Goal: Transaction & Acquisition: Purchase product/service

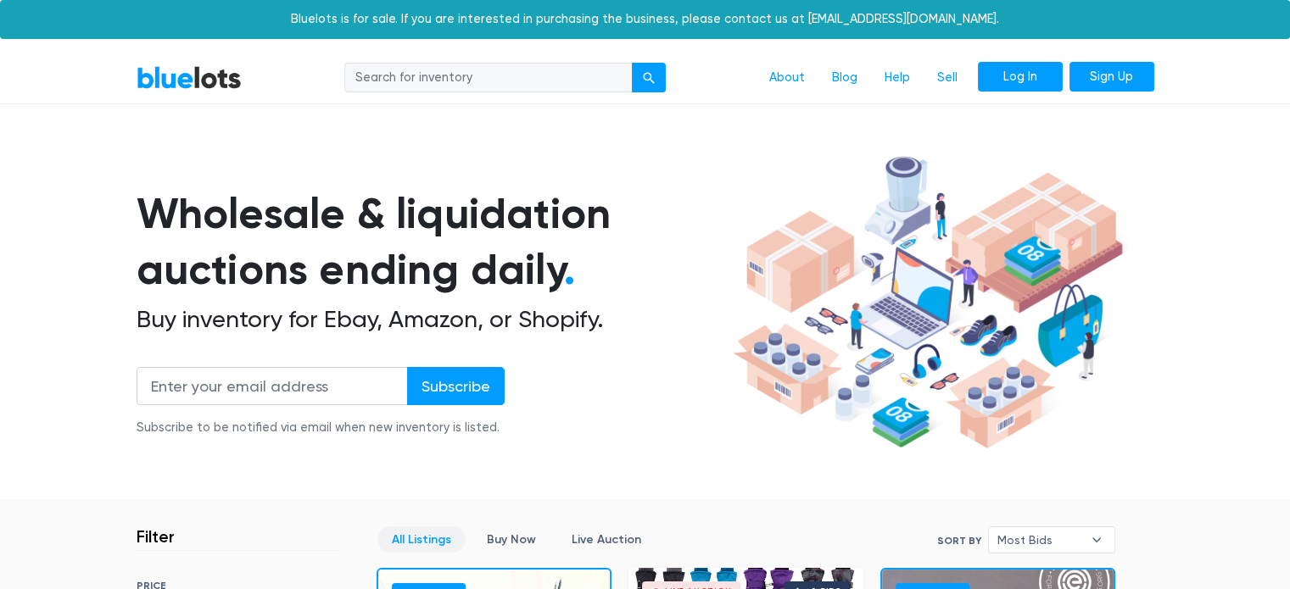
click at [1038, 75] on link "Log In" at bounding box center [1020, 77] width 85 height 31
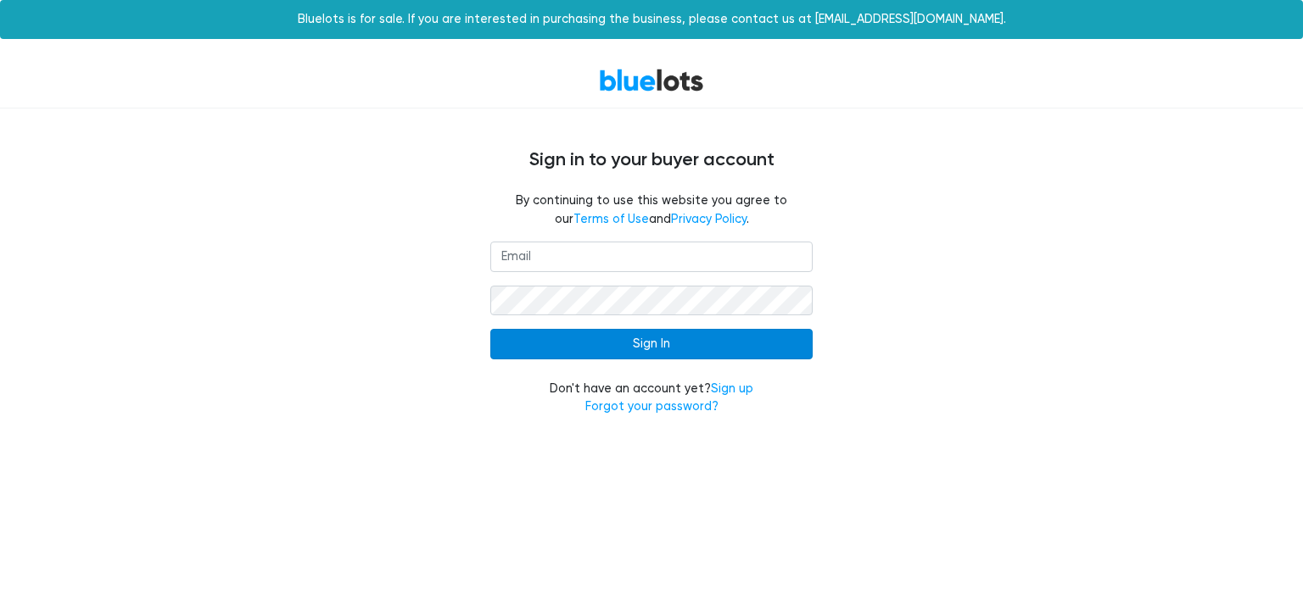
type input "jencampbellrn@gmail.com"
click at [582, 349] on input "Sign In" at bounding box center [651, 344] width 322 height 31
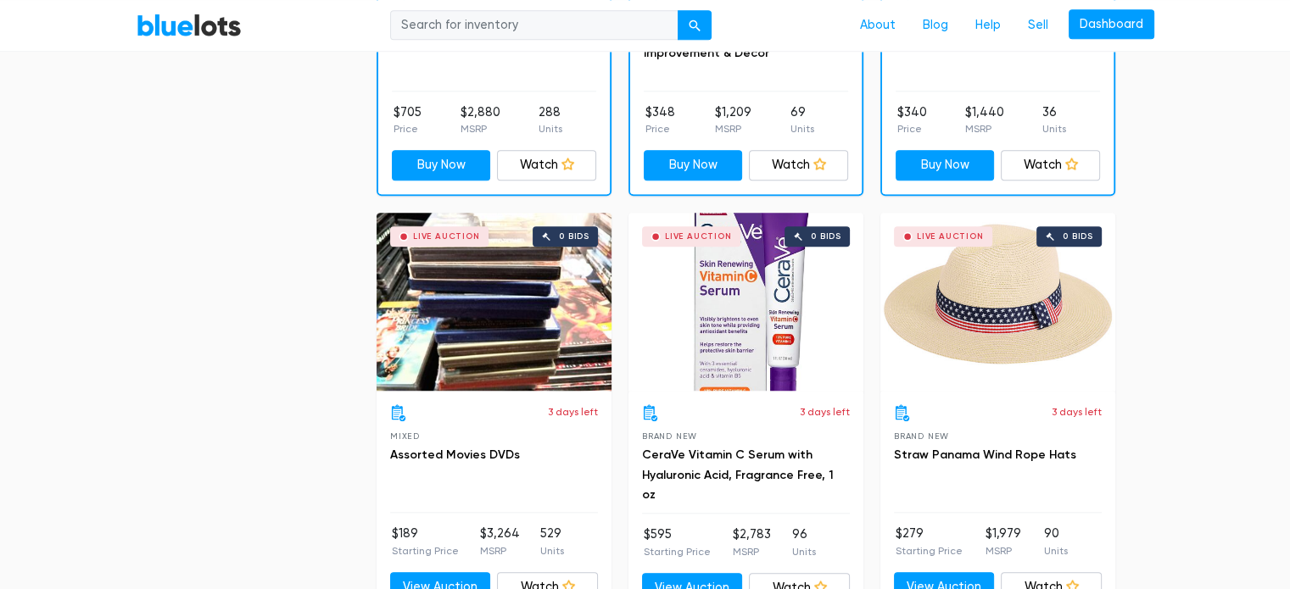
scroll to position [1781, 0]
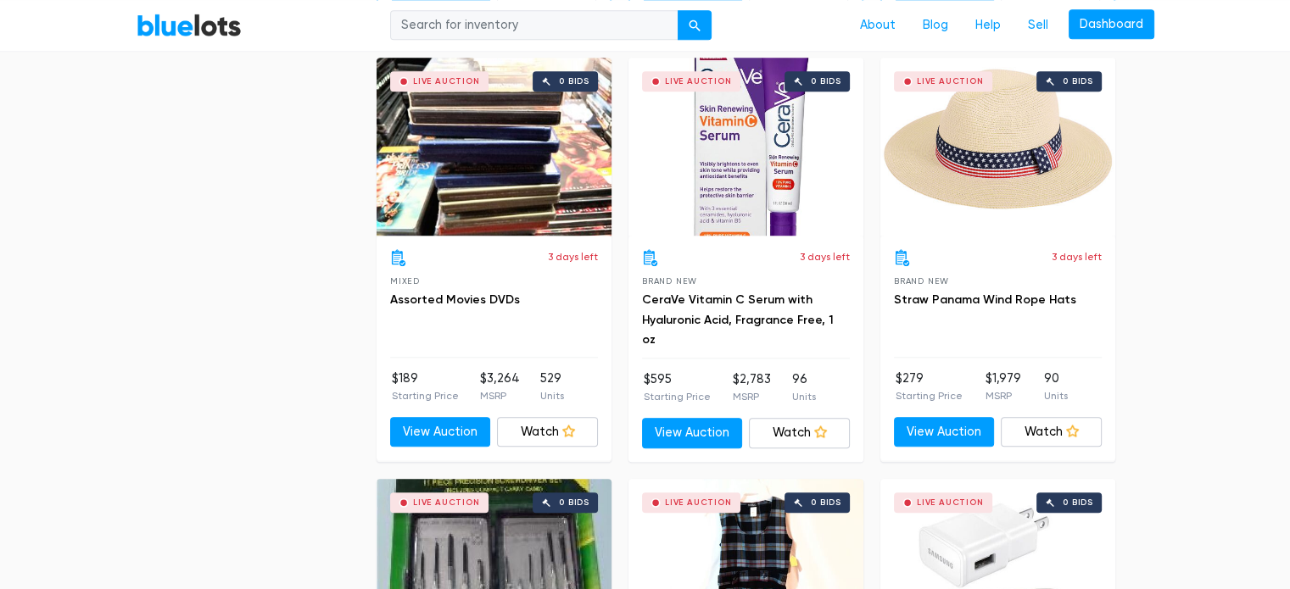
click at [967, 156] on div "Live Auction 0 bids" at bounding box center [997, 147] width 235 height 178
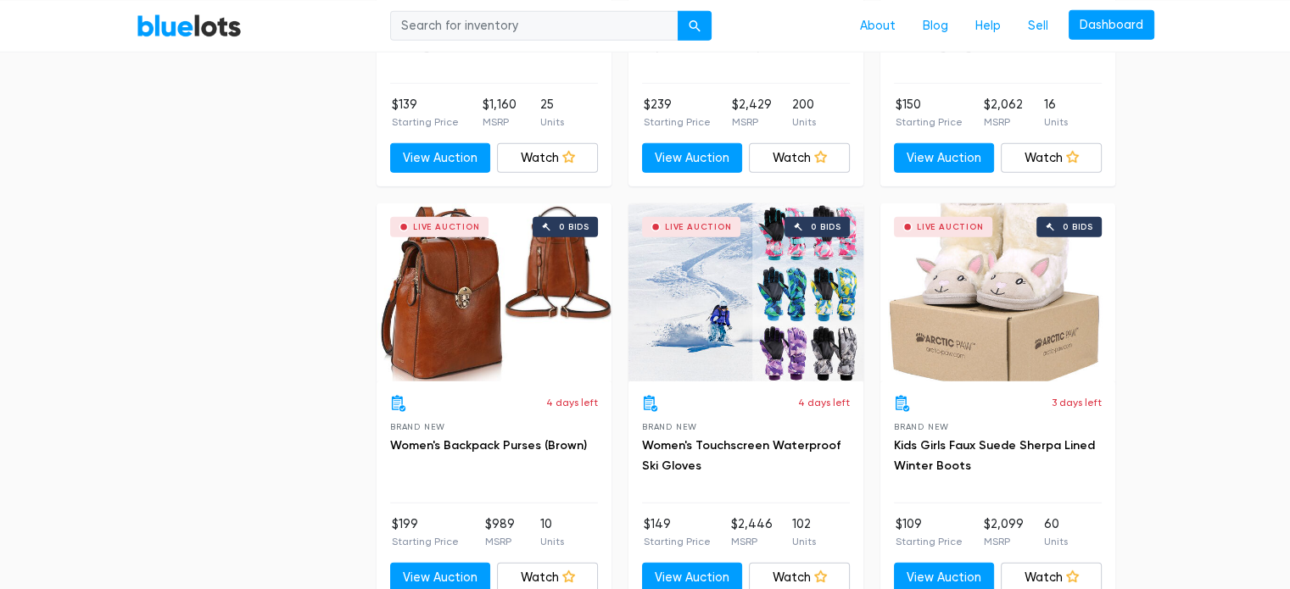
scroll to position [4580, 0]
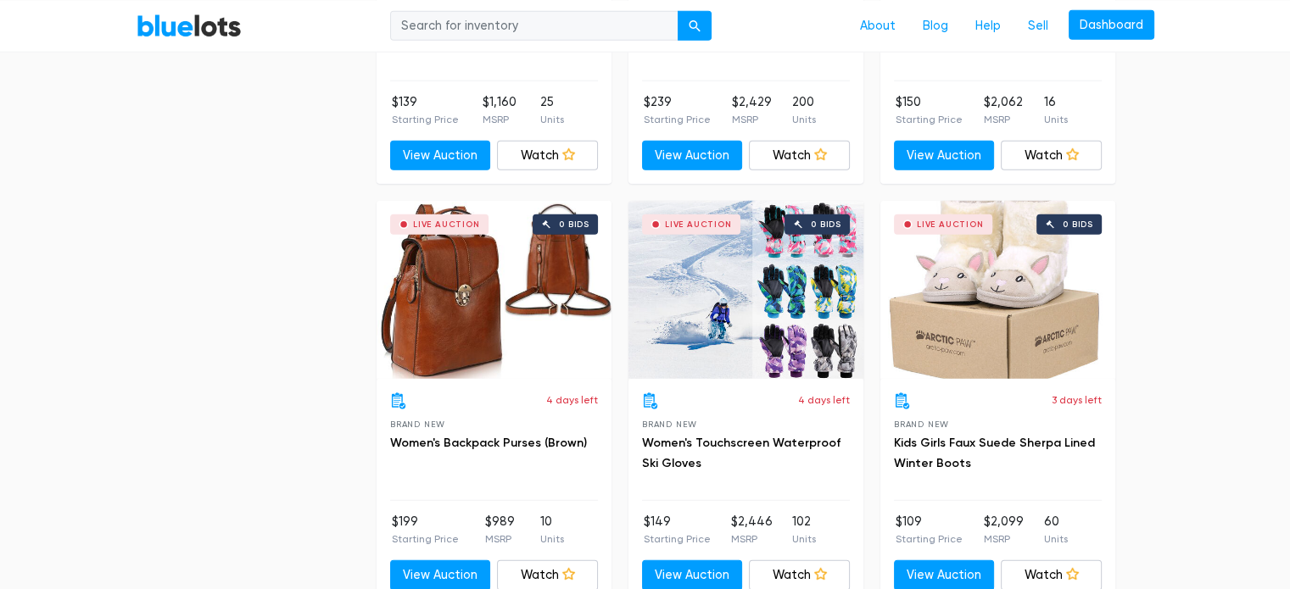
click at [970, 314] on div "Live Auction 0 bids" at bounding box center [997, 290] width 235 height 178
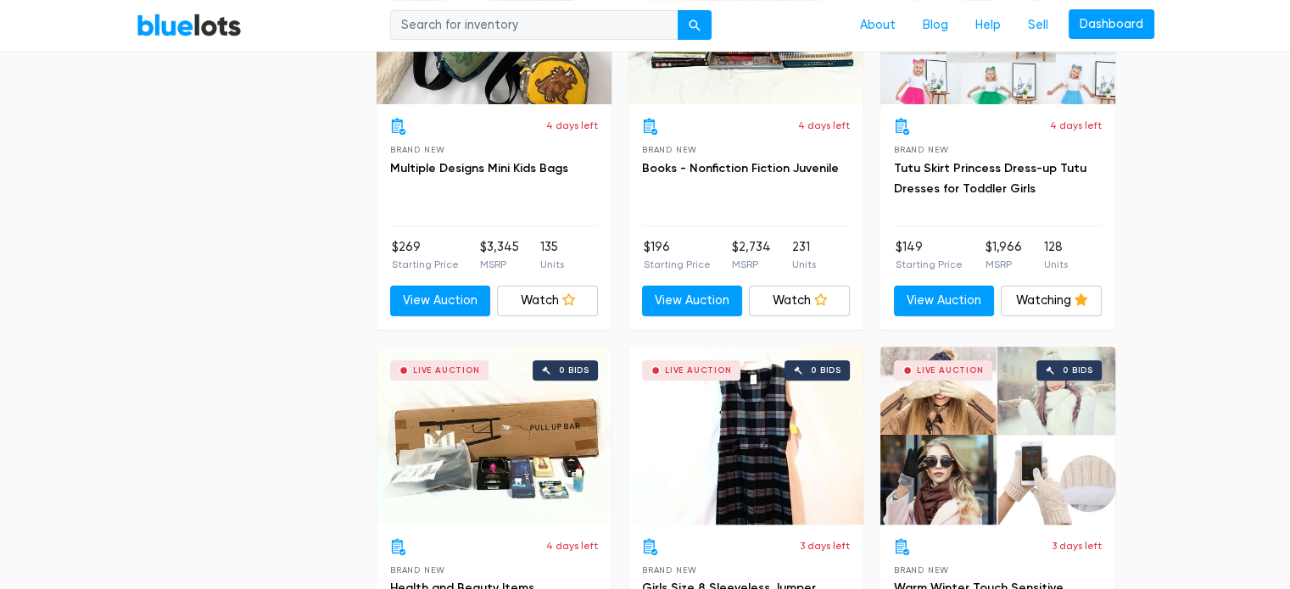
scroll to position [7125, 0]
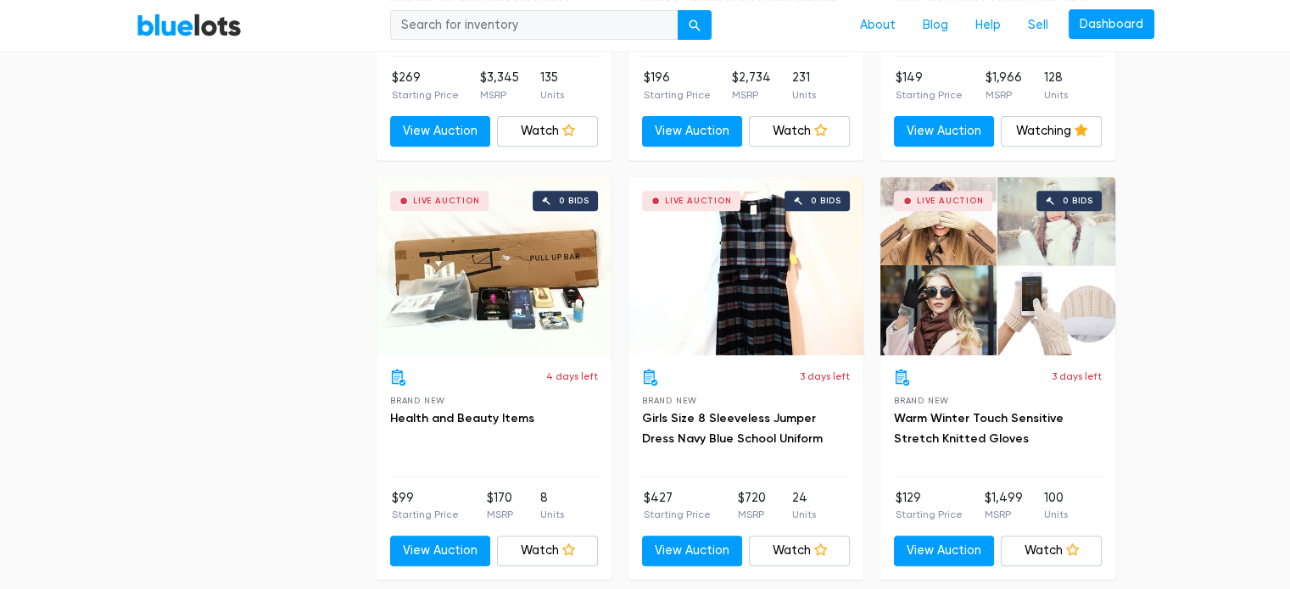
click at [1076, 265] on div "Live Auction 0 bids" at bounding box center [997, 266] width 235 height 178
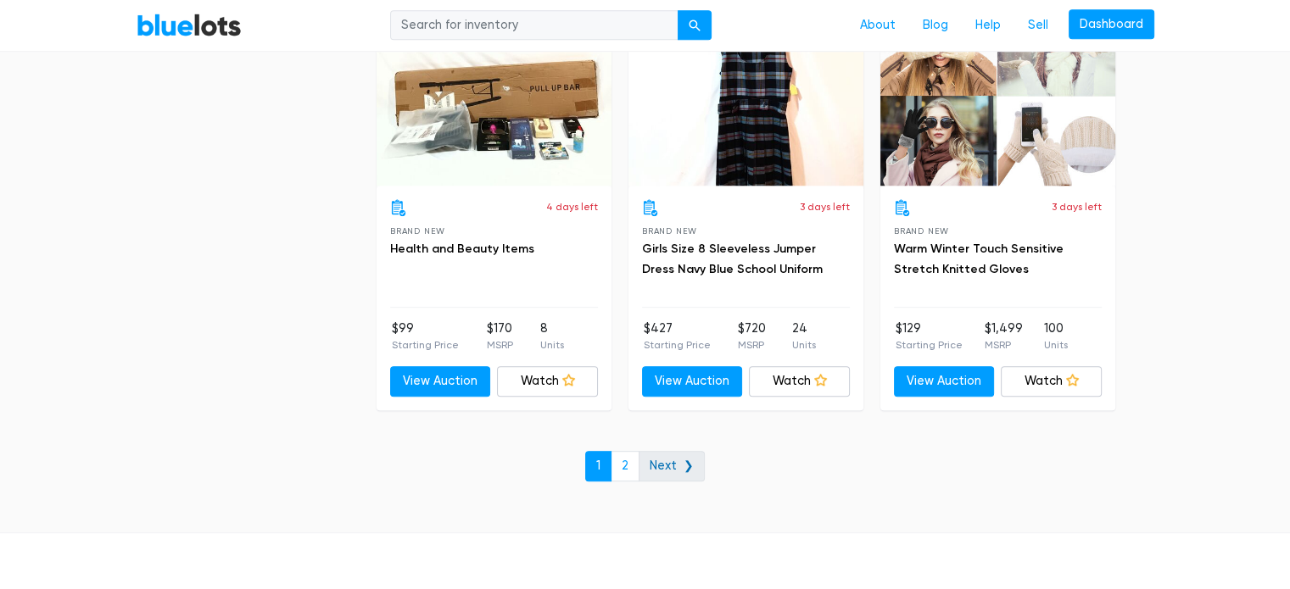
click at [684, 464] on link "Next ❯" at bounding box center [672, 466] width 66 height 31
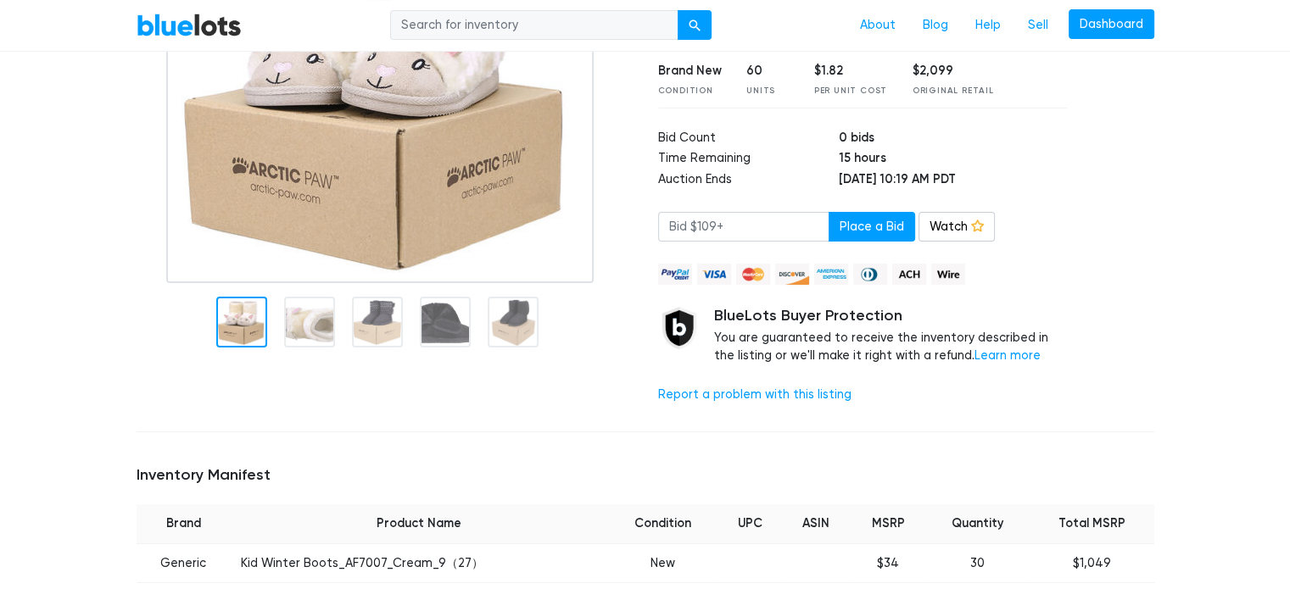
scroll to position [170, 0]
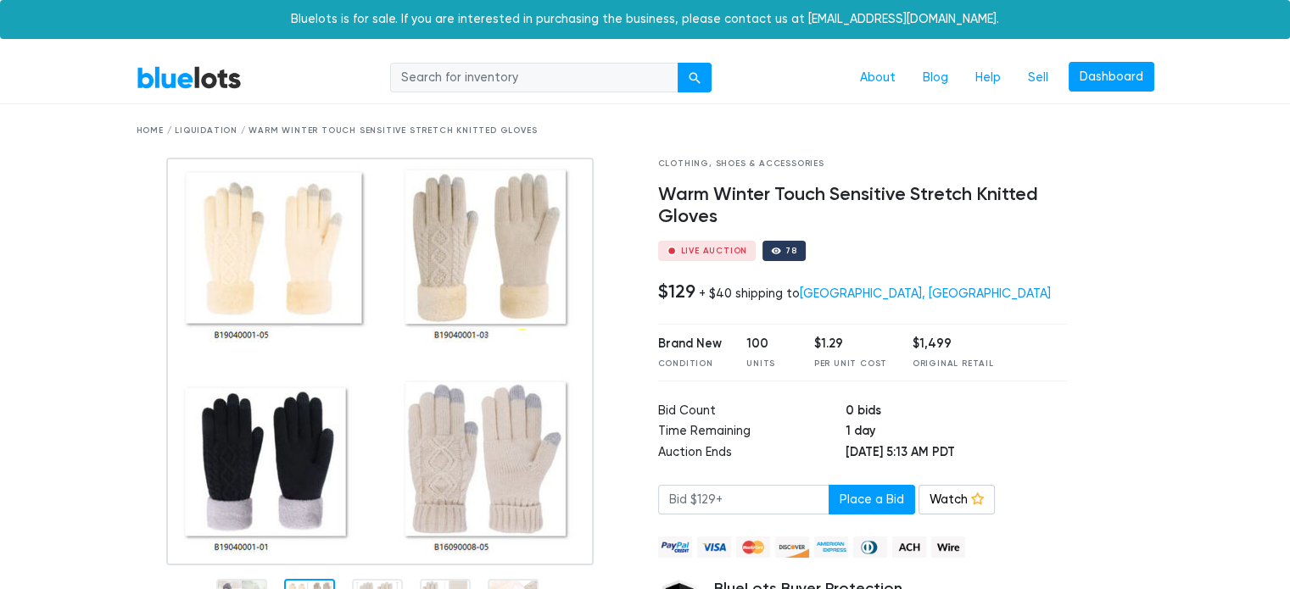
click at [315, 534] on img at bounding box center [379, 362] width 427 height 408
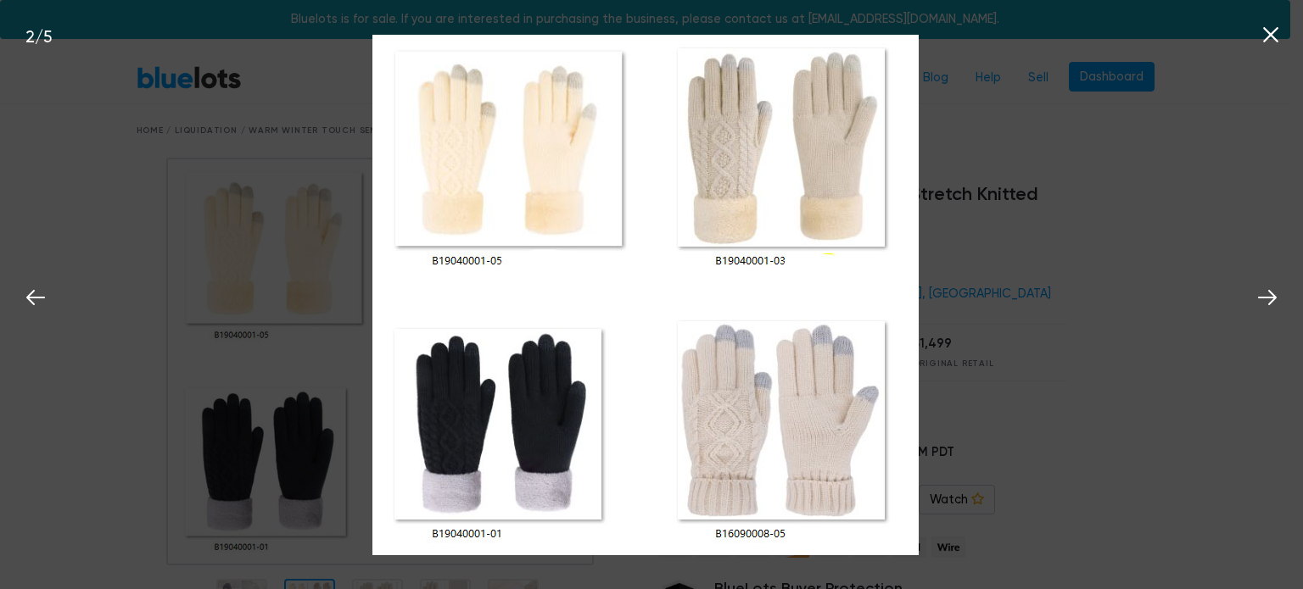
click at [1267, 33] on icon at bounding box center [1270, 34] width 15 height 15
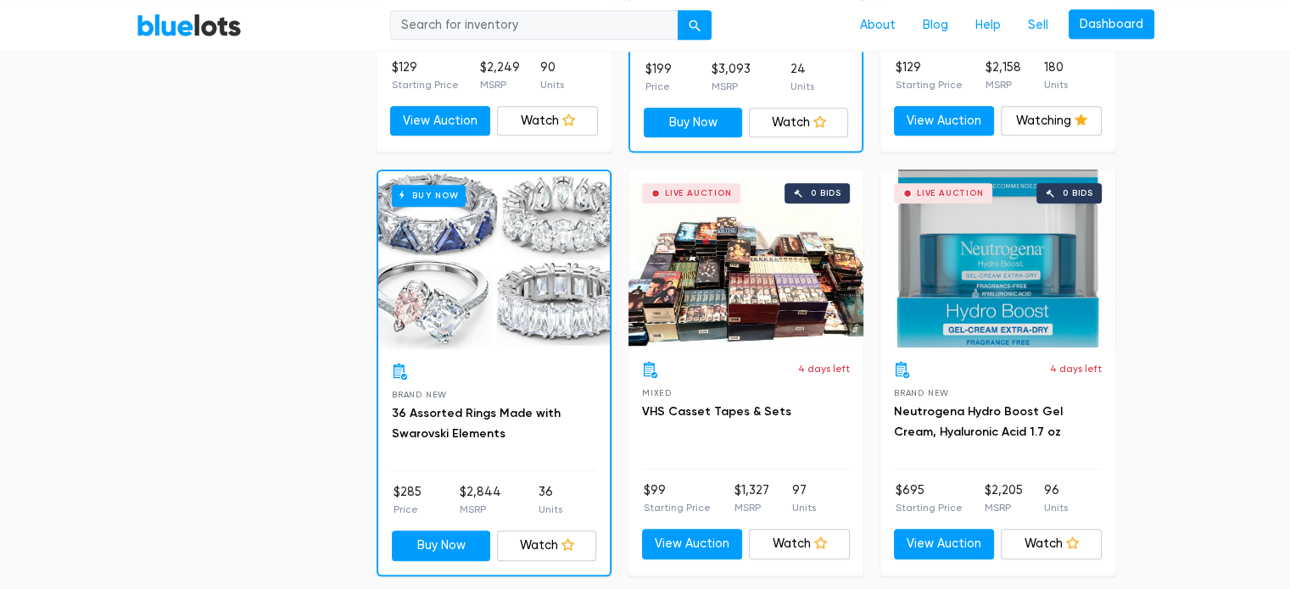
scroll to position [1696, 0]
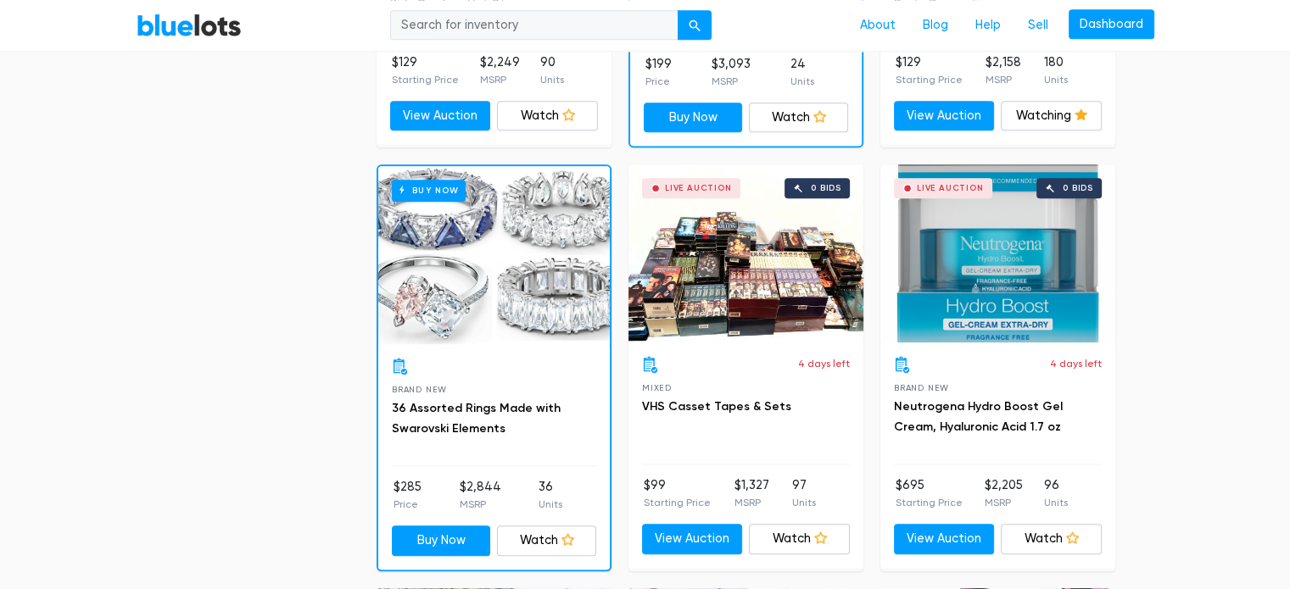
click at [706, 277] on div "Live Auction 0 bids" at bounding box center [746, 254] width 235 height 178
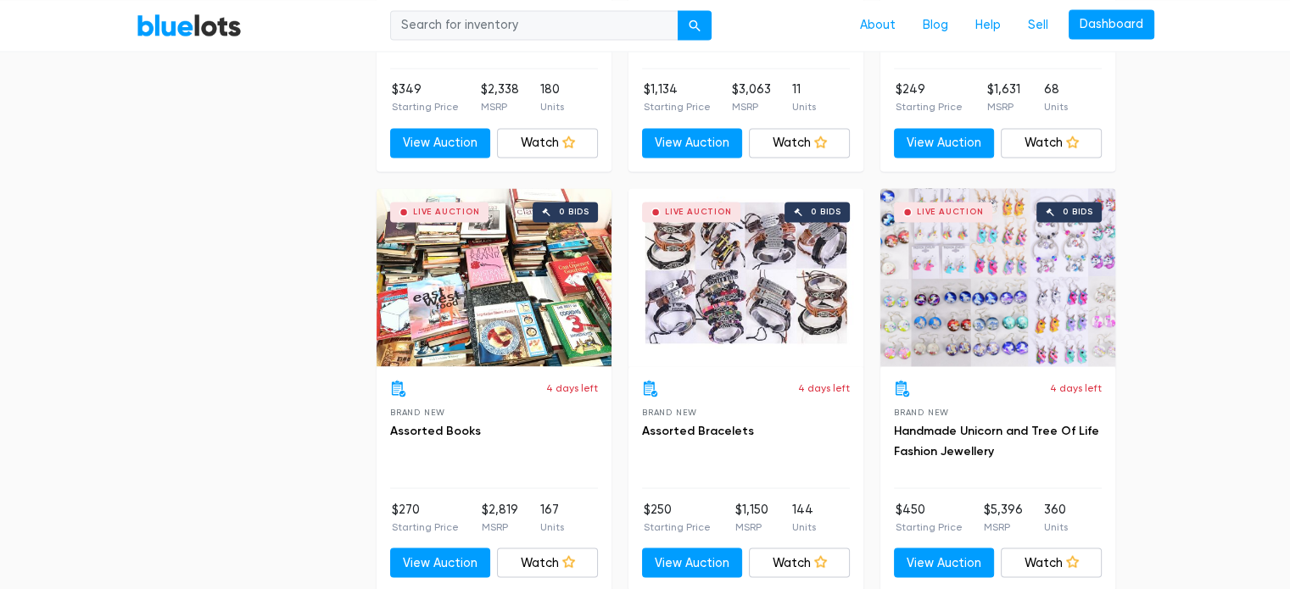
scroll to position [2969, 0]
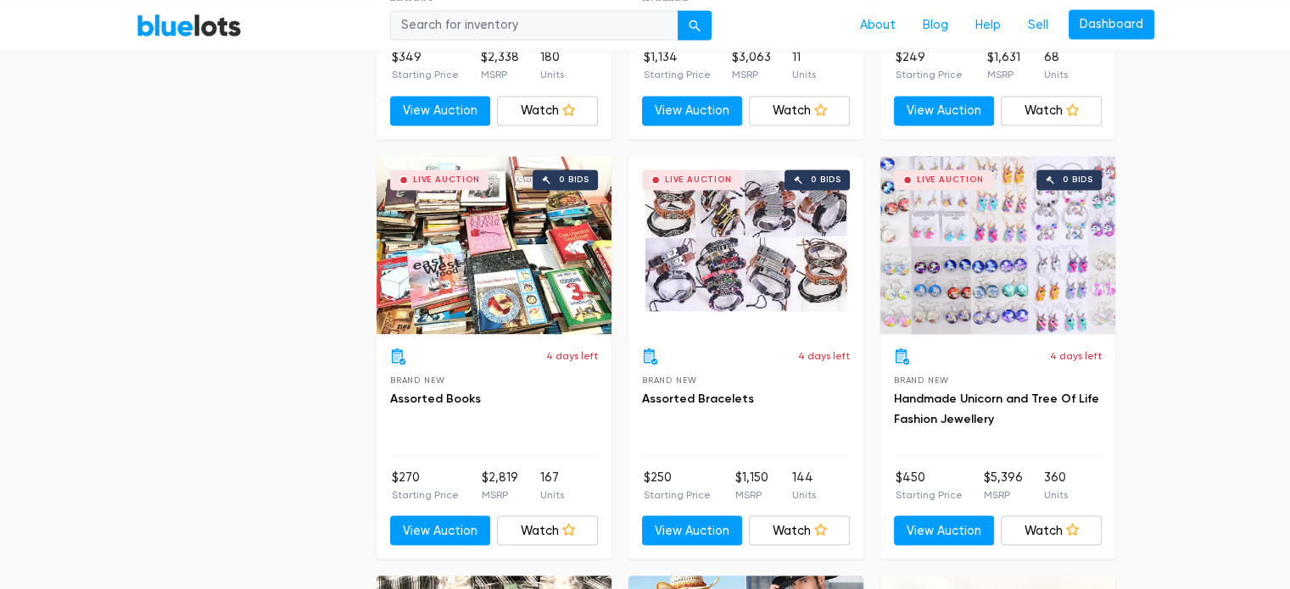
click at [985, 266] on div "Live Auction 0 bids" at bounding box center [997, 245] width 235 height 178
click at [1103, 15] on link "Dashboard" at bounding box center [1112, 24] width 86 height 31
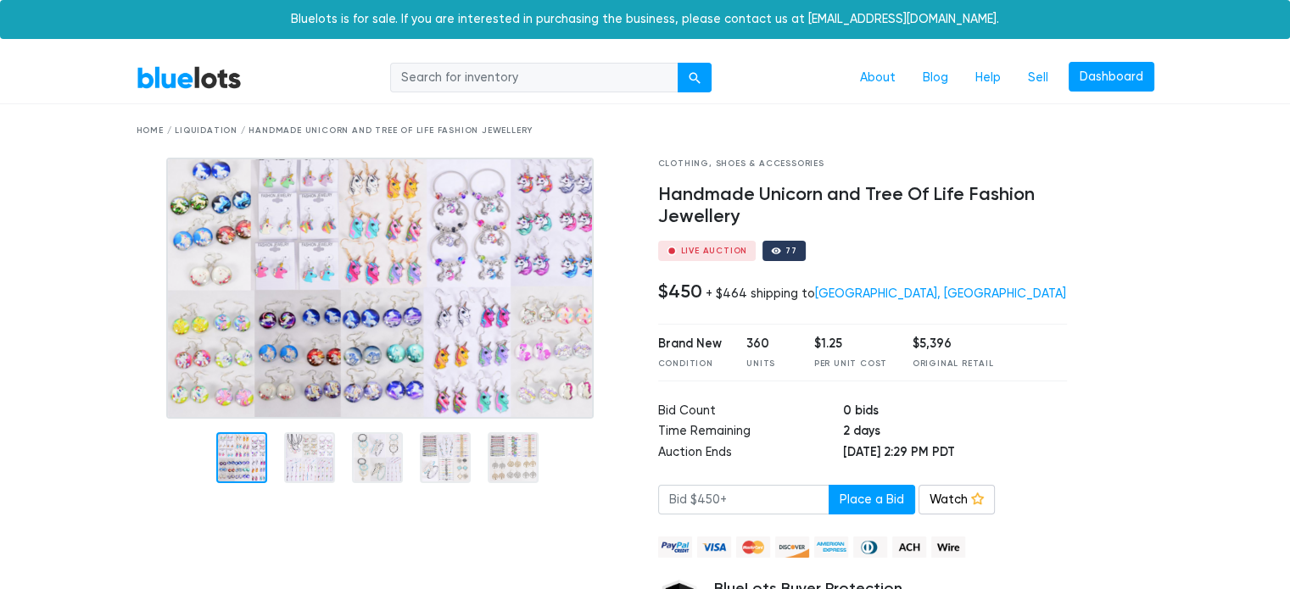
click at [512, 312] on img at bounding box center [379, 288] width 427 height 261
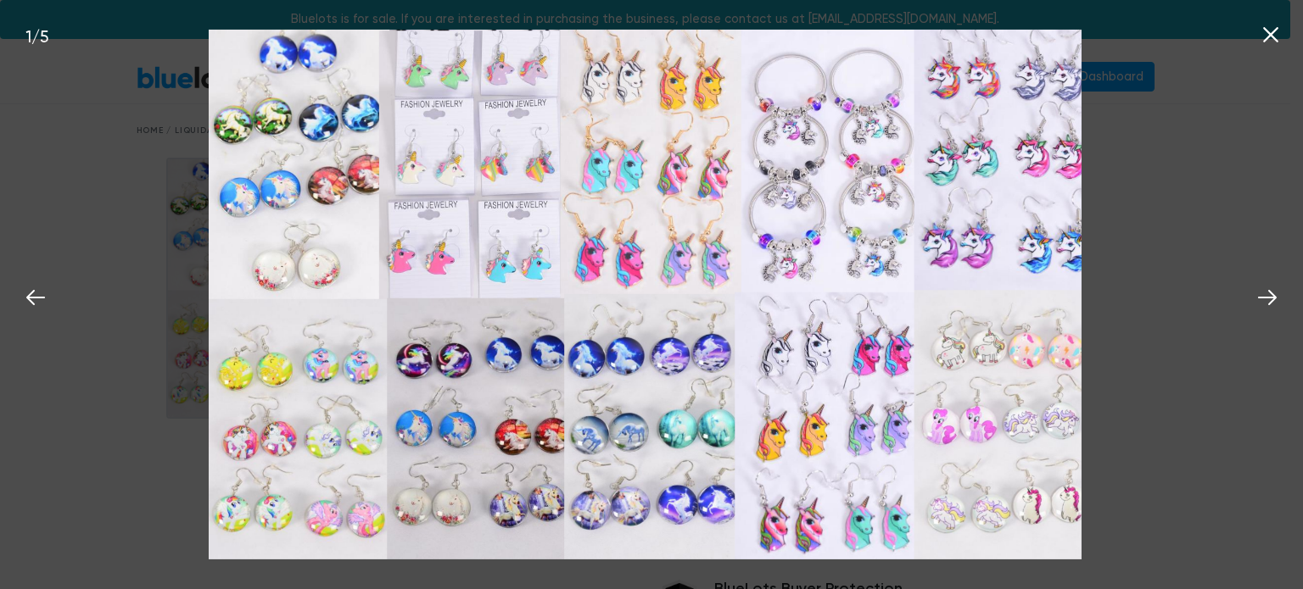
click at [1270, 35] on icon at bounding box center [1270, 34] width 15 height 15
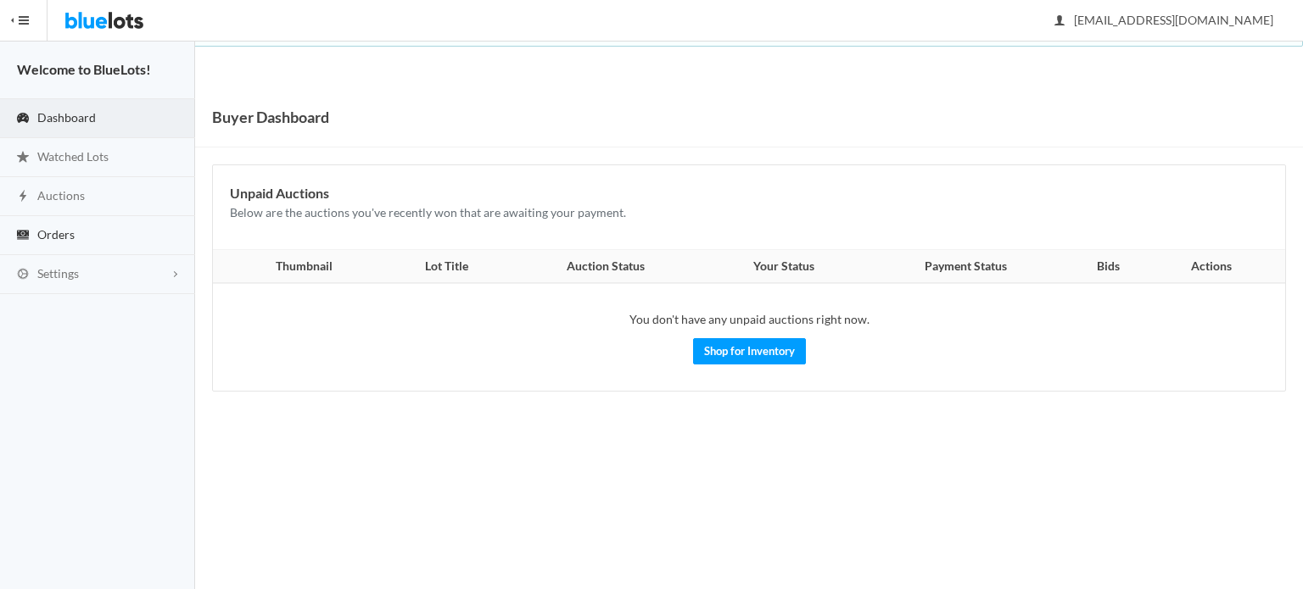
click at [90, 233] on link "Orders" at bounding box center [97, 235] width 195 height 39
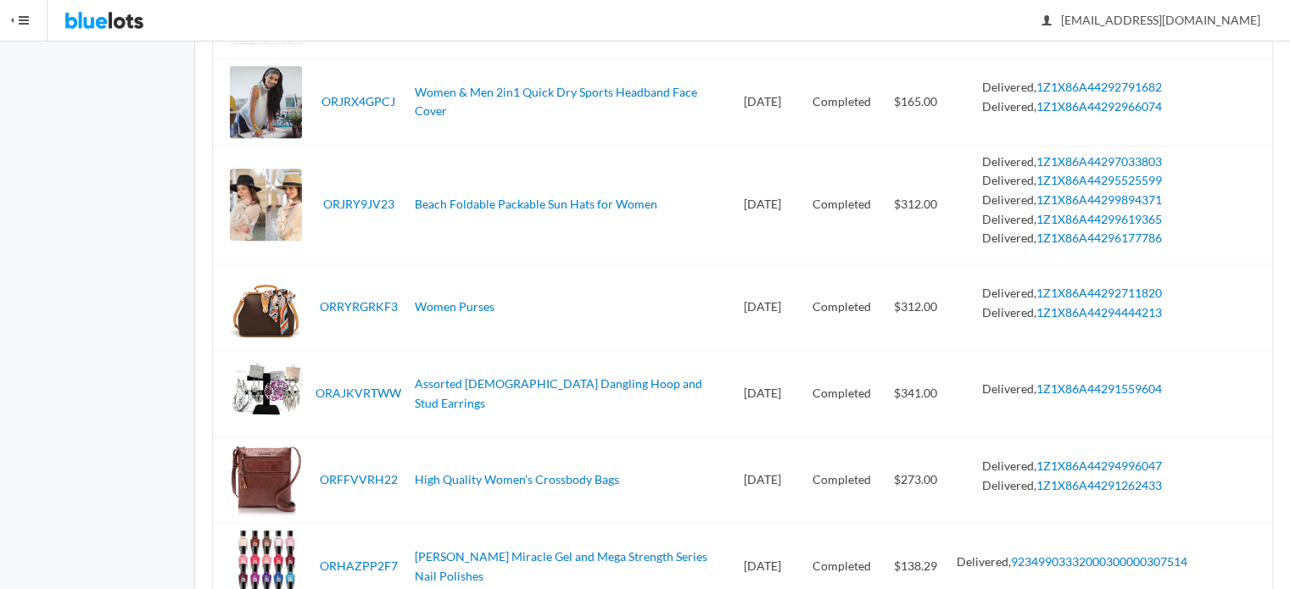
scroll to position [1527, 0]
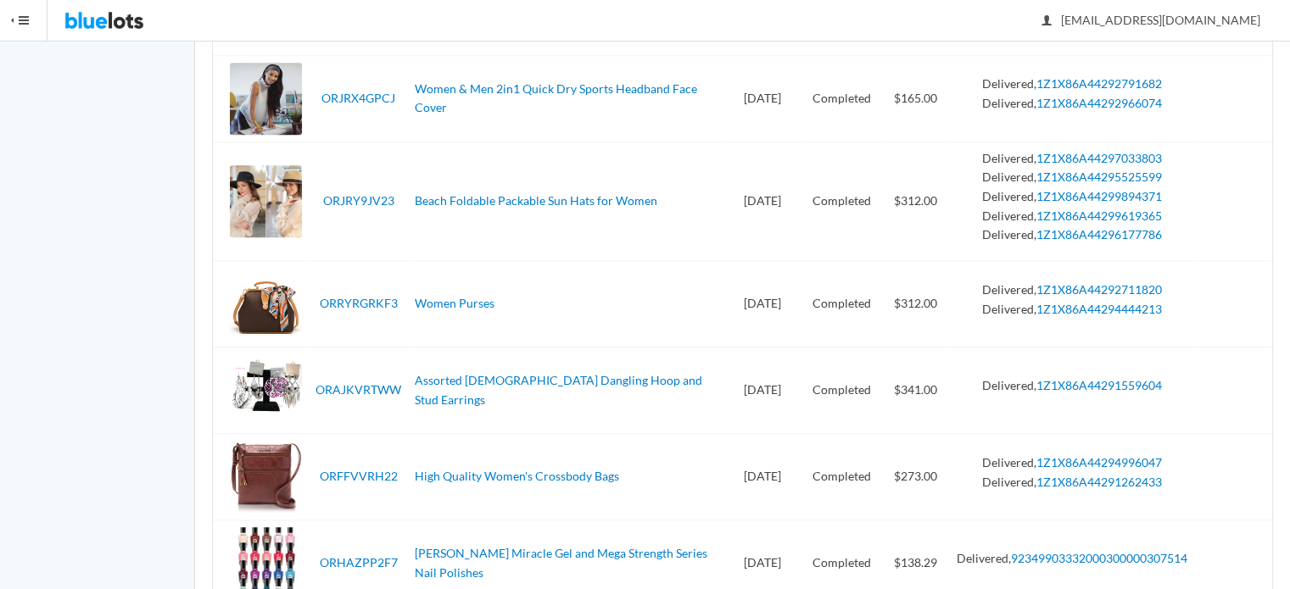
click at [282, 473] on div at bounding box center [266, 477] width 72 height 72
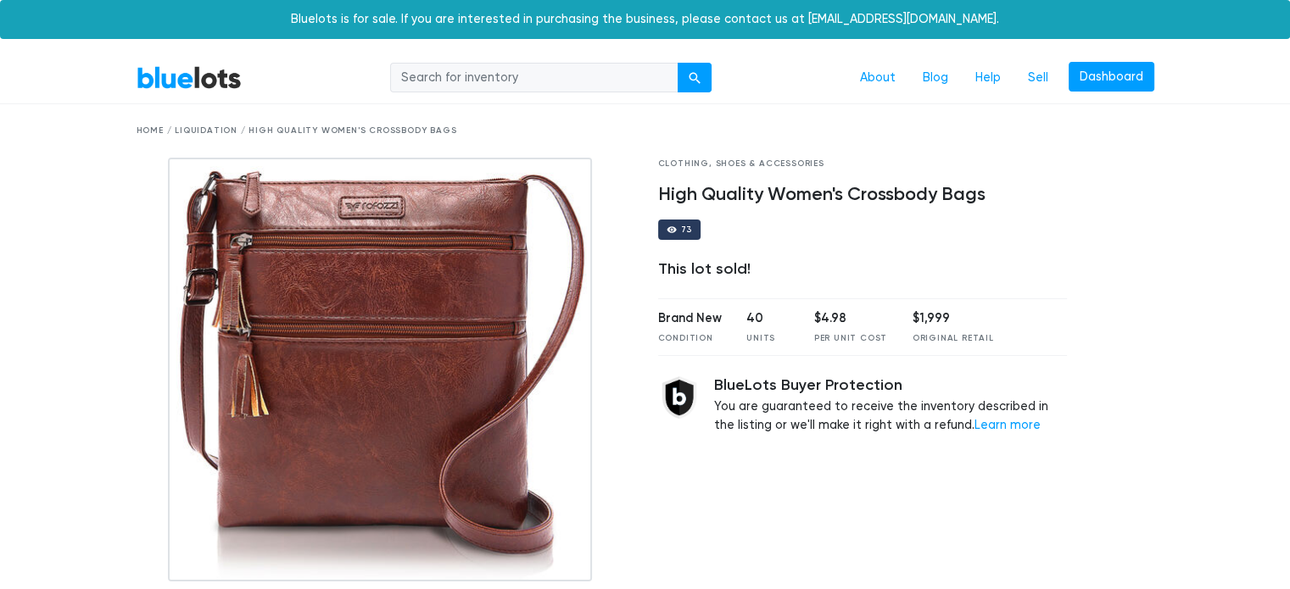
drag, startPoint x: 0, startPoint y: 0, endPoint x: 282, endPoint y: 471, distance: 548.5
drag, startPoint x: 282, startPoint y: 471, endPoint x: 90, endPoint y: 384, distance: 210.3
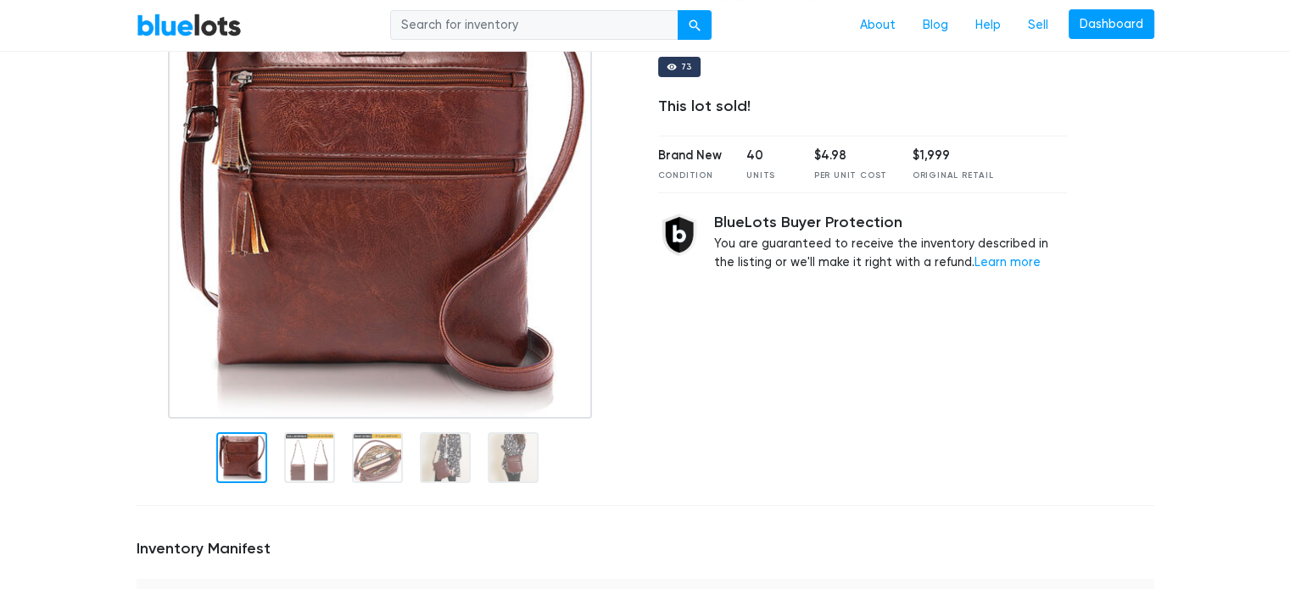
scroll to position [170, 0]
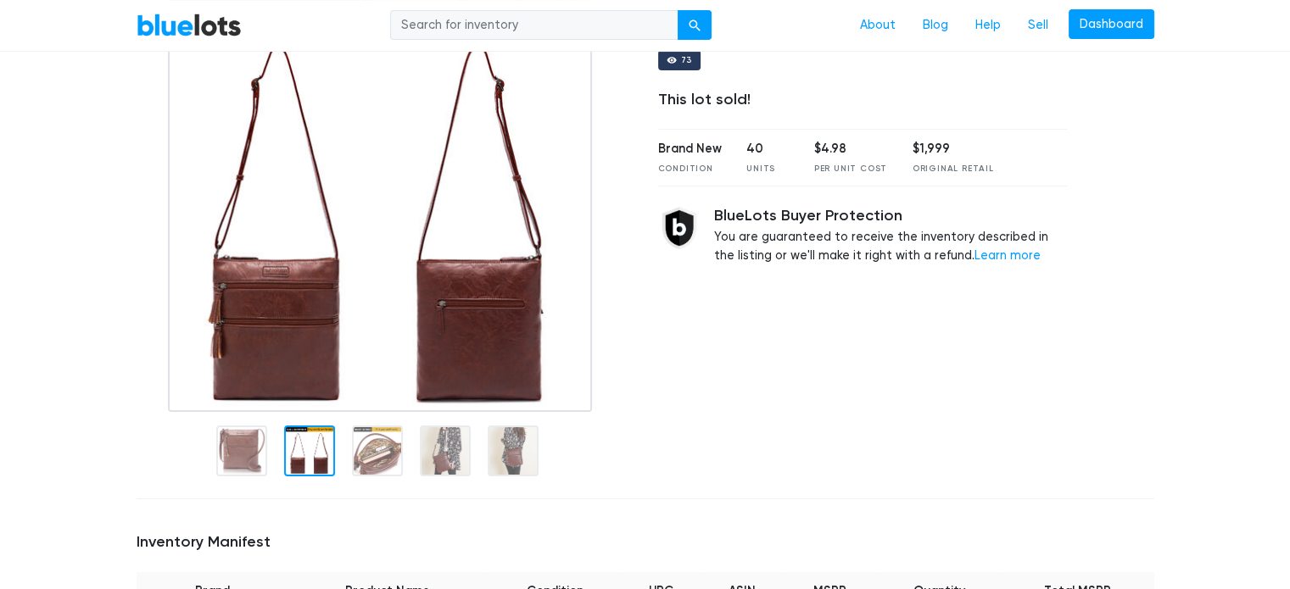
click at [299, 452] on div at bounding box center [309, 451] width 51 height 51
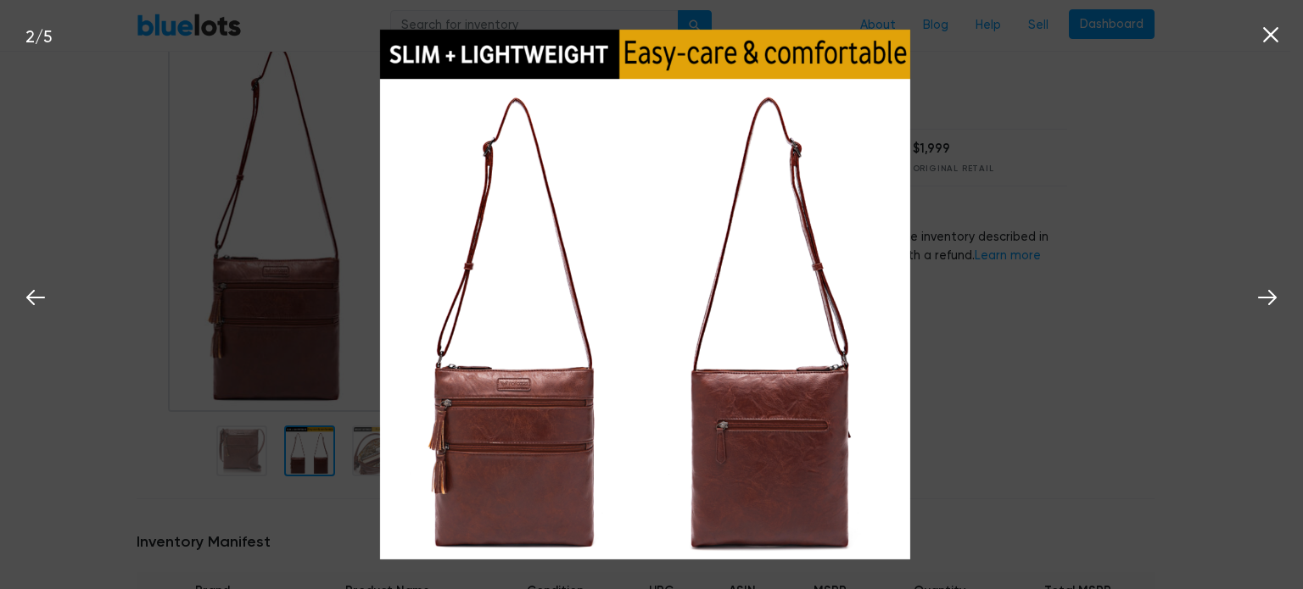
click at [1268, 36] on icon at bounding box center [1270, 34] width 25 height 25
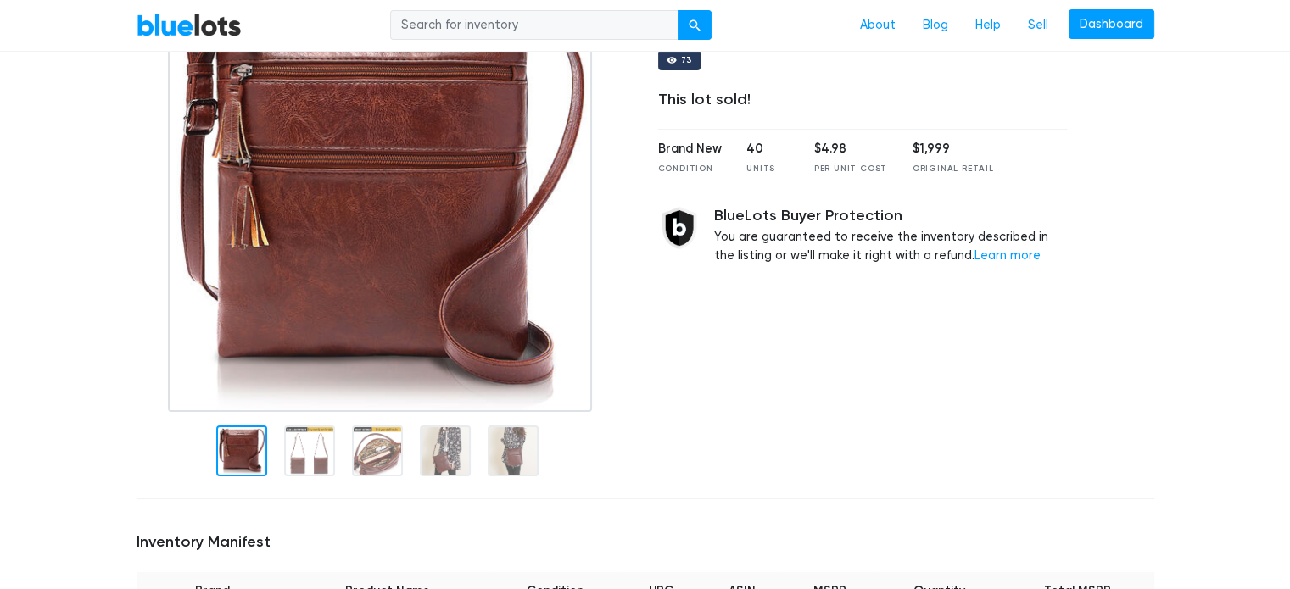
click at [243, 450] on div at bounding box center [241, 451] width 51 height 51
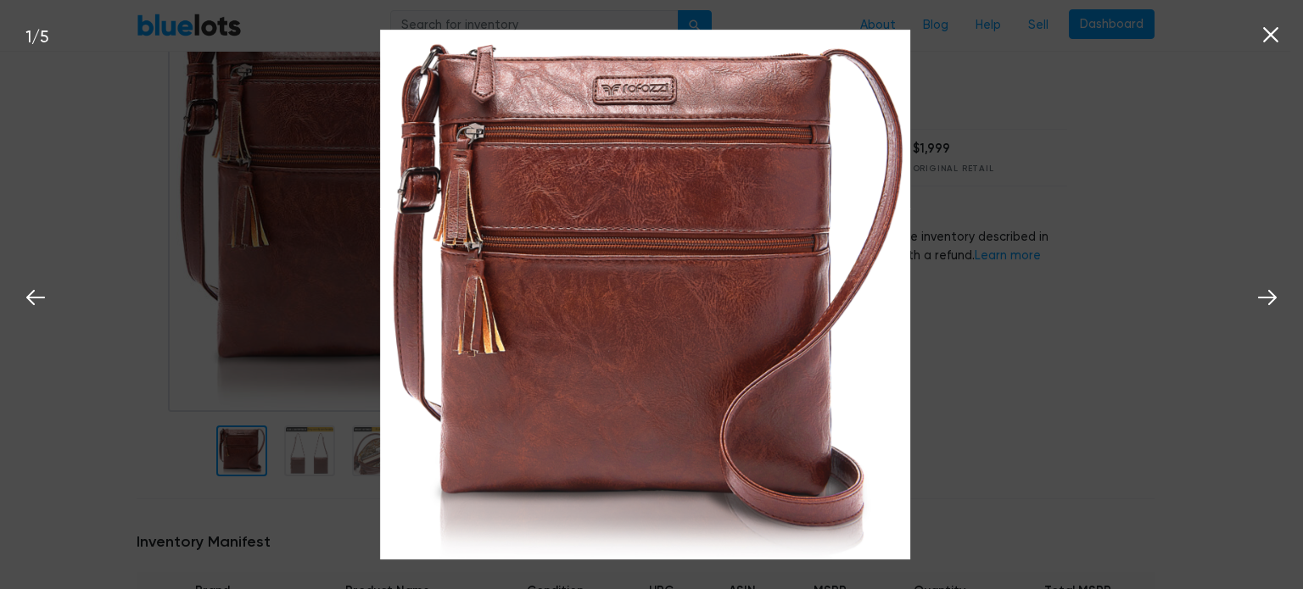
click at [1268, 43] on icon at bounding box center [1270, 34] width 25 height 25
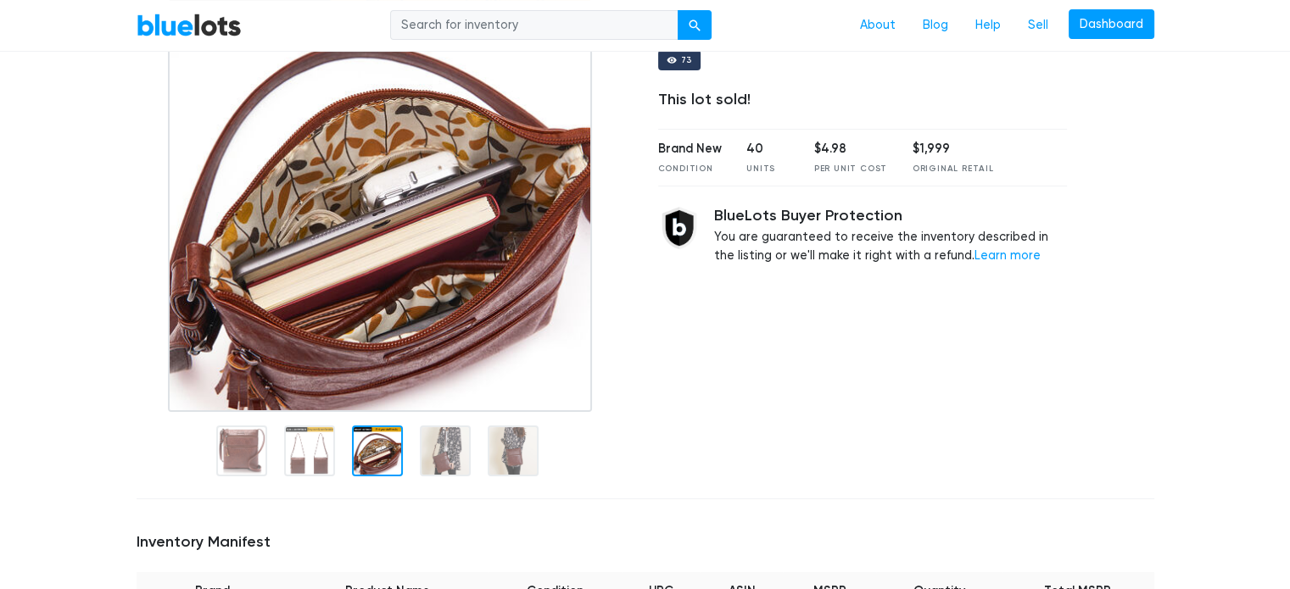
click at [368, 447] on div at bounding box center [377, 451] width 51 height 51
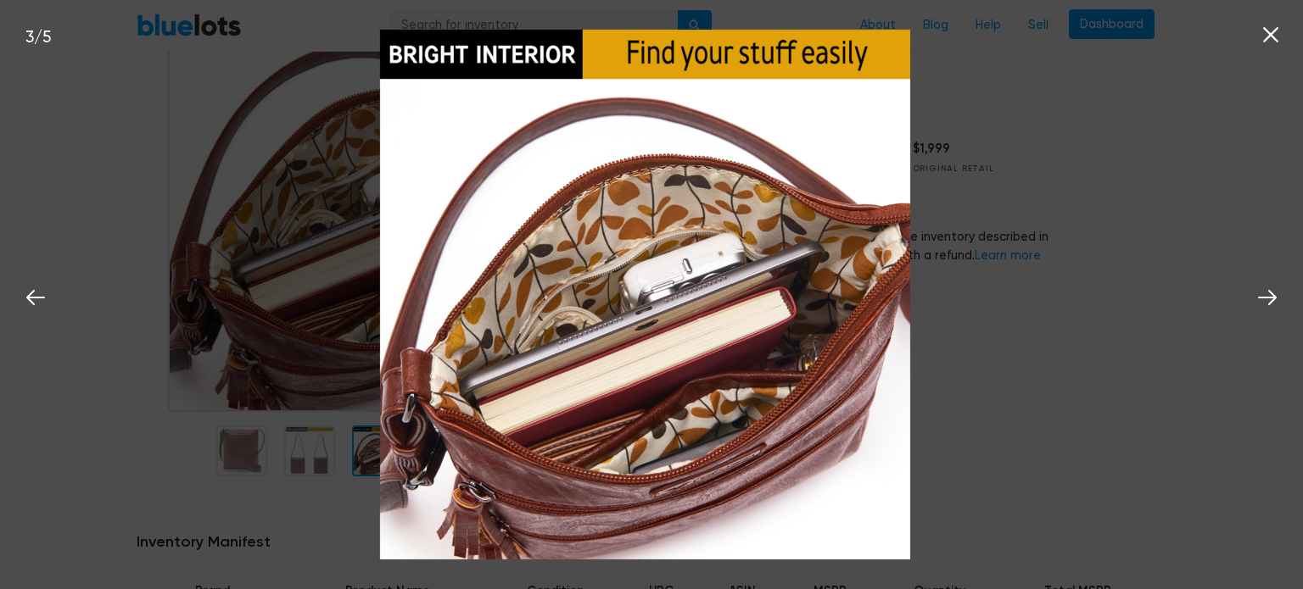
click at [1276, 41] on icon at bounding box center [1270, 34] width 15 height 15
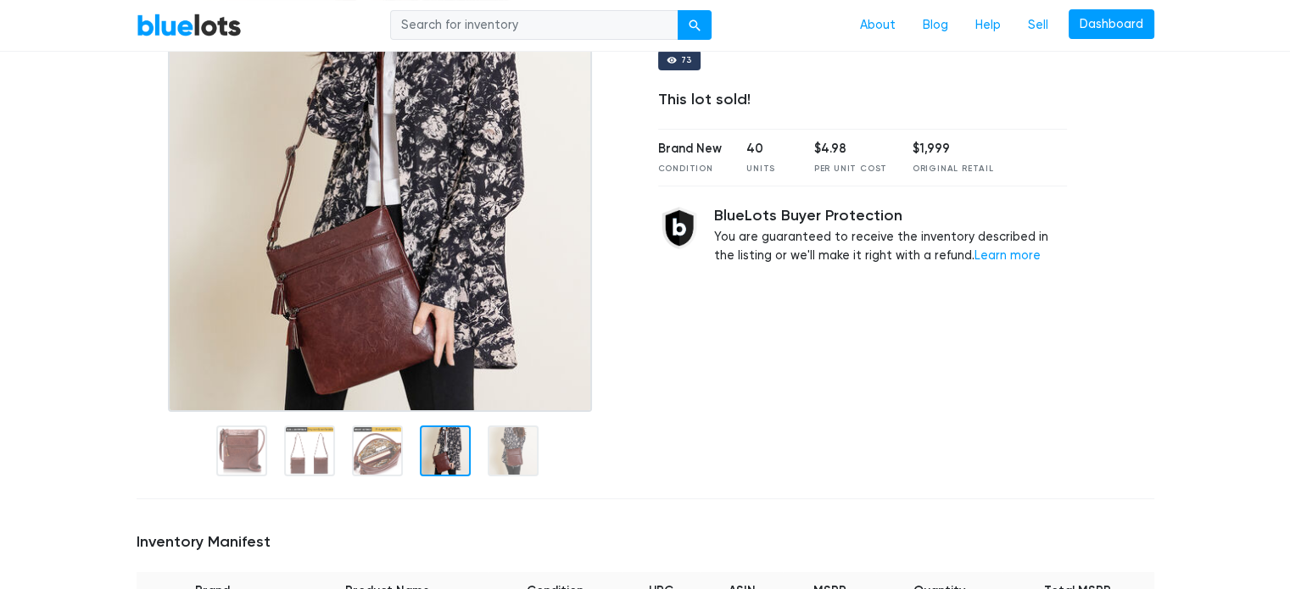
click at [449, 457] on div at bounding box center [445, 451] width 51 height 51
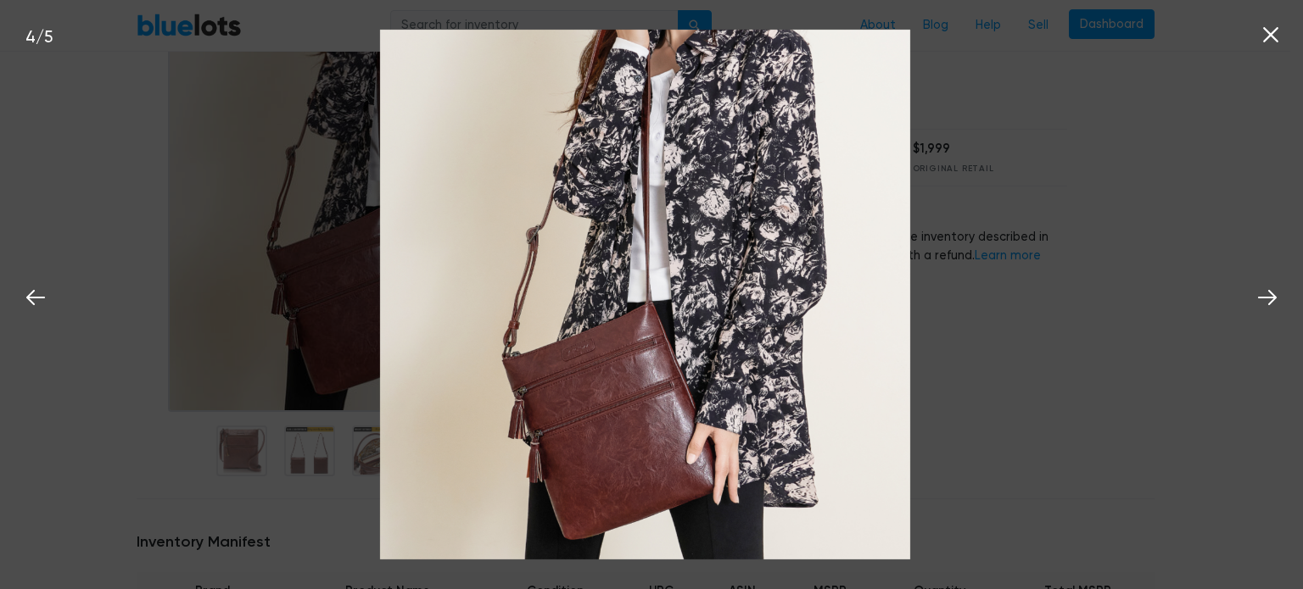
click at [1266, 47] on icon at bounding box center [1270, 34] width 25 height 25
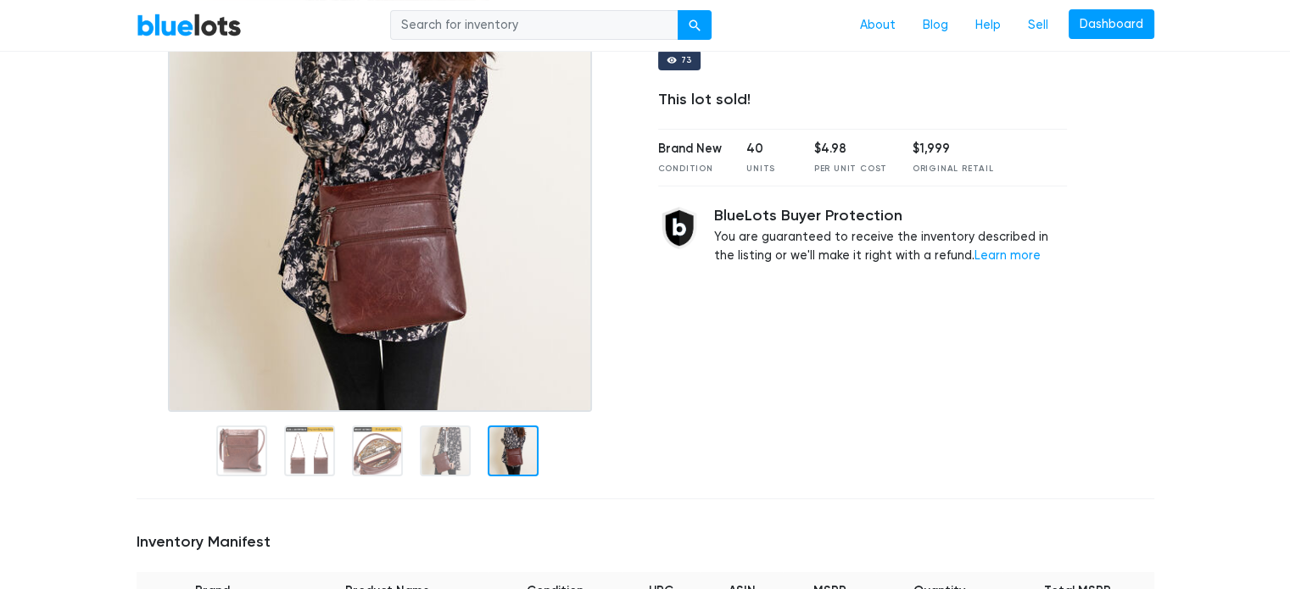
click at [527, 455] on div at bounding box center [513, 451] width 51 height 51
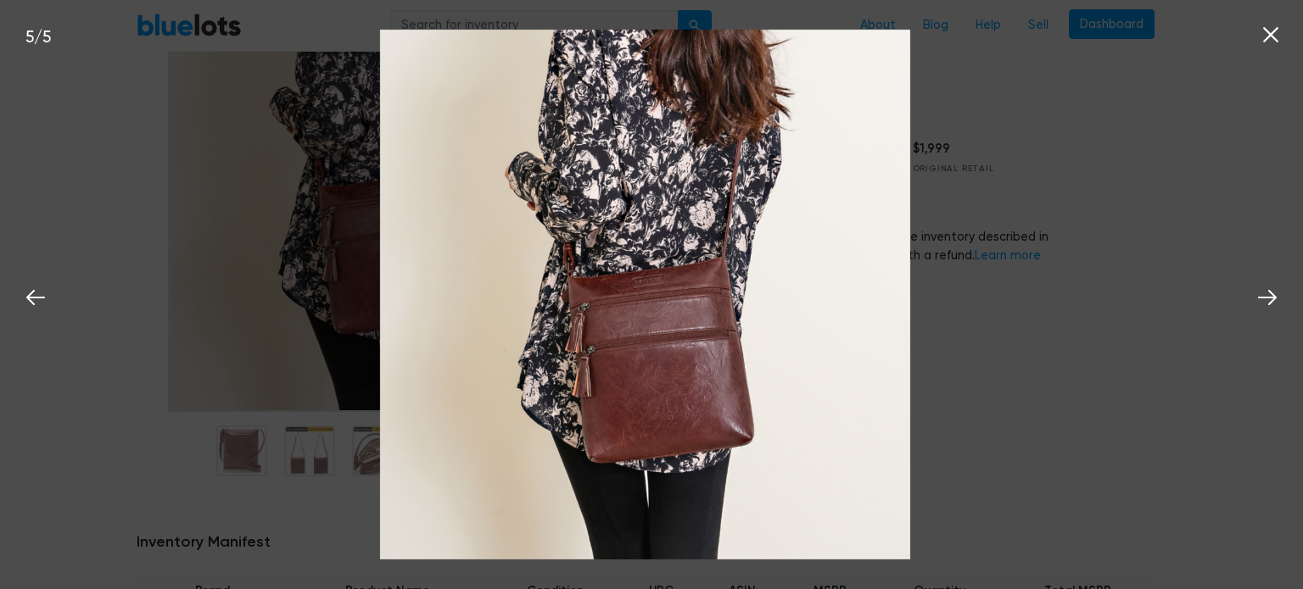
click at [1266, 30] on icon at bounding box center [1270, 34] width 25 height 25
